Goal: Find specific page/section: Find specific page/section

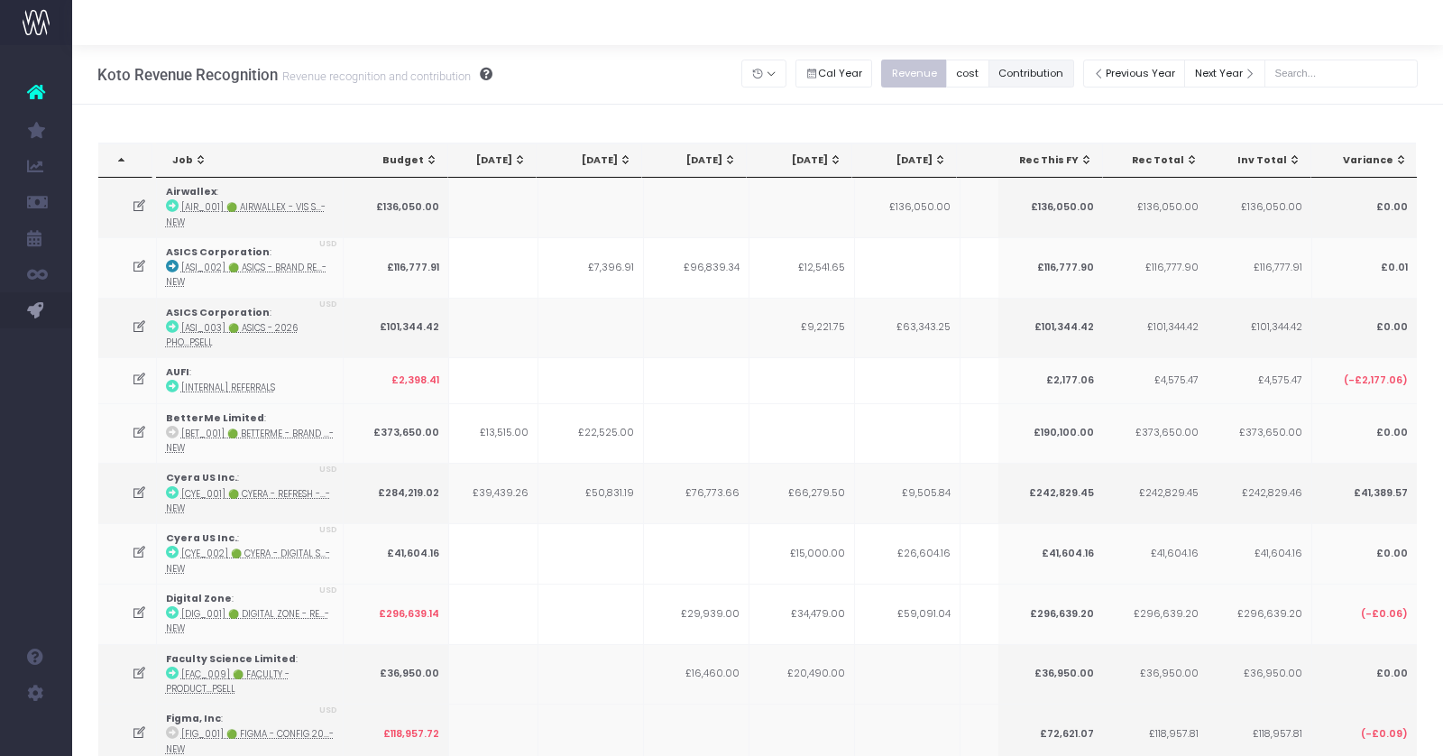
click at [1062, 61] on button "Contribution" at bounding box center [1032, 74] width 86 height 28
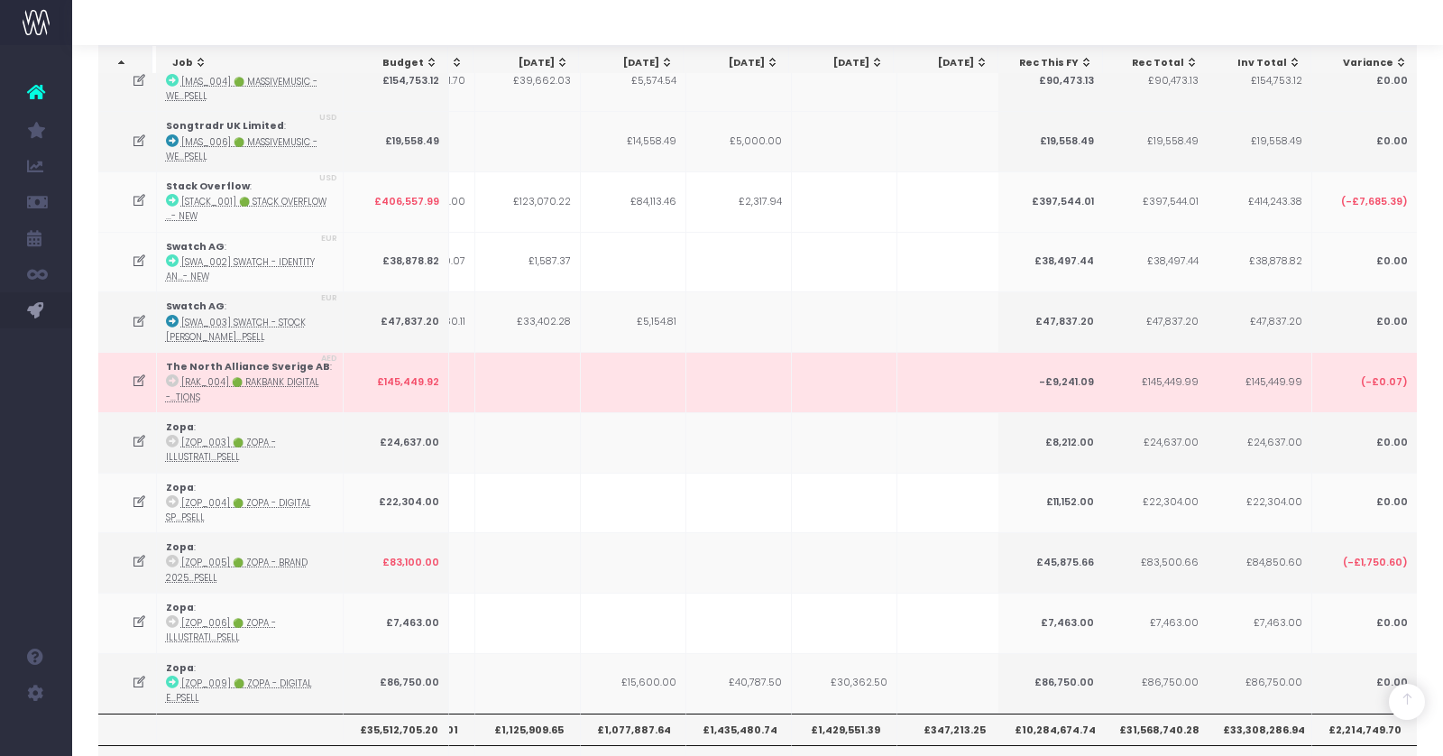
click at [733, 713] on th "£1,435,480.74" at bounding box center [739, 728] width 106 height 31
copy th "£1,435,480.74"
